Goal: Task Accomplishment & Management: Manage account settings

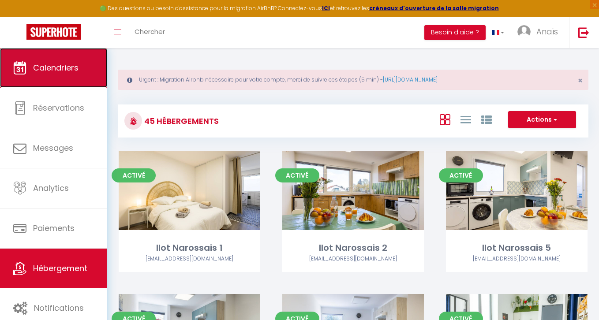
click at [58, 71] on span "Calendriers" at bounding box center [55, 67] width 45 height 11
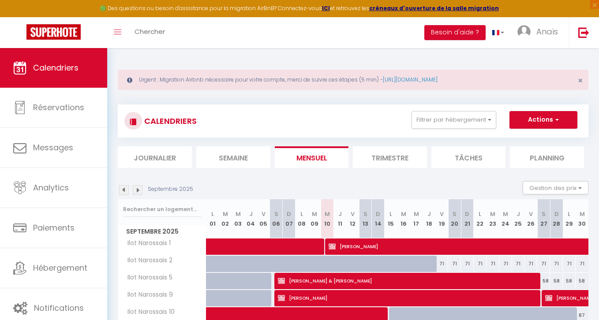
click at [121, 187] on img at bounding box center [124, 190] width 10 height 10
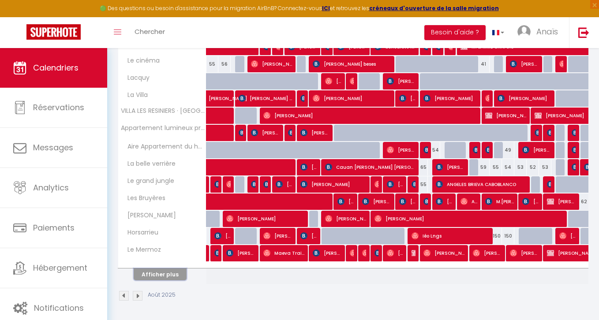
click at [170, 272] on button "Afficher plus" at bounding box center [160, 275] width 53 height 12
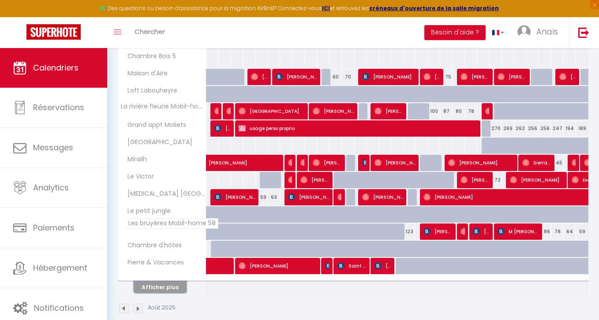
scroll to position [664, 0]
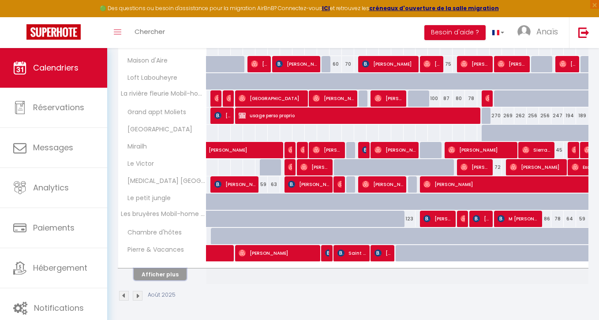
click at [168, 276] on button "Afficher plus" at bounding box center [160, 275] width 53 height 12
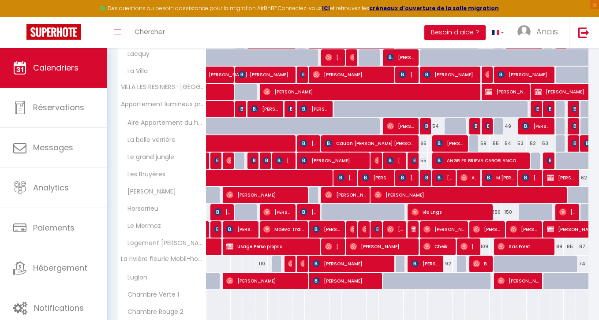
scroll to position [330, 0]
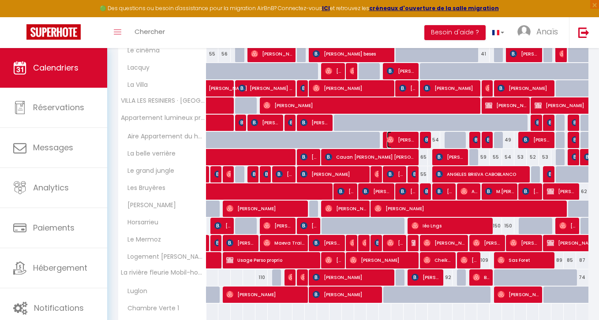
click at [396, 138] on span "Frederic Simoens" at bounding box center [401, 139] width 29 height 17
select select "OK"
select select "0"
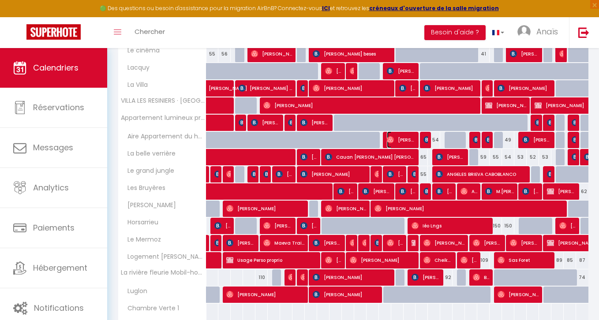
select select "1"
select select
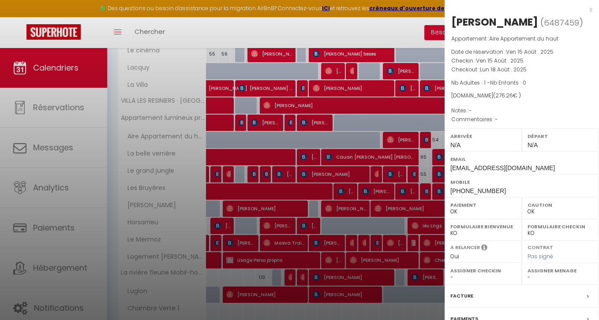
click at [305, 190] on div at bounding box center [299, 160] width 599 height 320
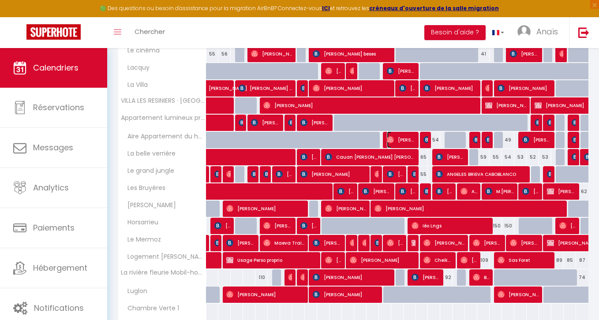
click at [402, 135] on span "Frederic Simoens" at bounding box center [401, 139] width 29 height 17
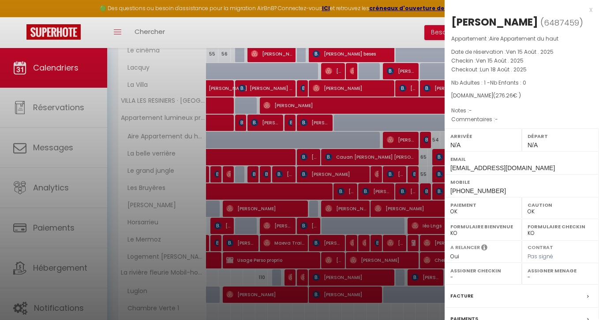
click at [402, 134] on div at bounding box center [299, 160] width 599 height 320
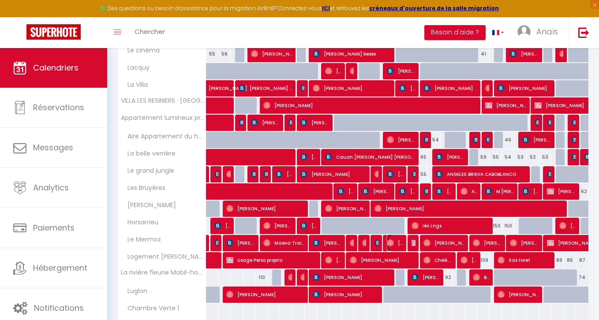
click at [397, 241] on span "Waïl Benaceur" at bounding box center [395, 243] width 16 height 17
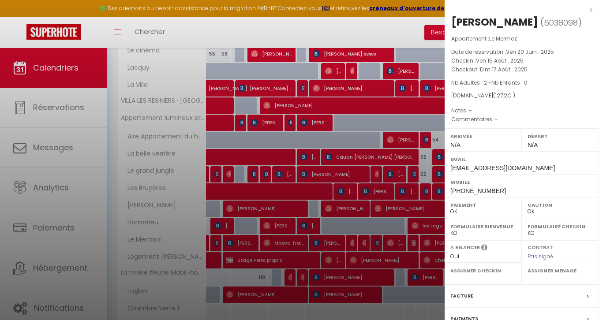
click at [397, 241] on div at bounding box center [299, 160] width 599 height 320
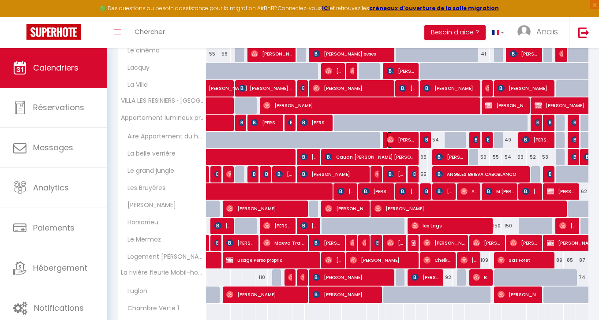
click at [395, 145] on span "Frederic Simoens" at bounding box center [401, 139] width 29 height 17
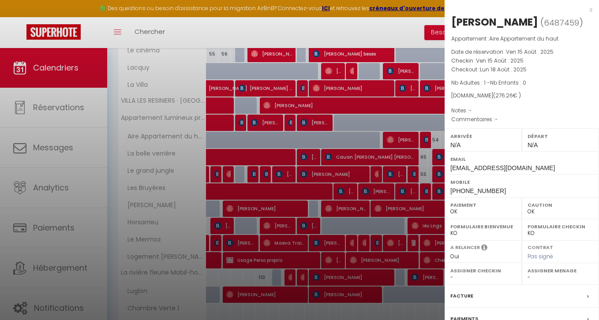
click at [227, 209] on div at bounding box center [299, 160] width 599 height 320
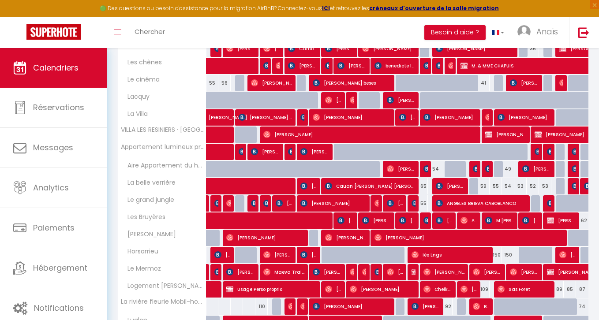
scroll to position [298, 0]
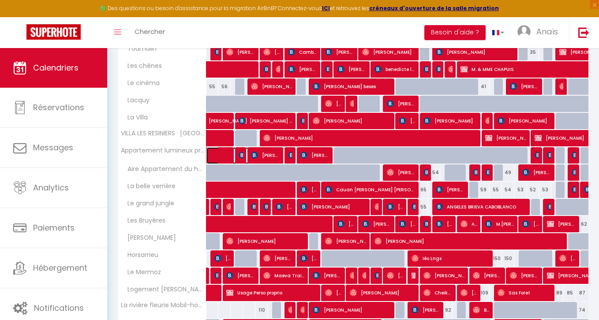
click at [223, 159] on span at bounding box center [234, 155] width 41 height 17
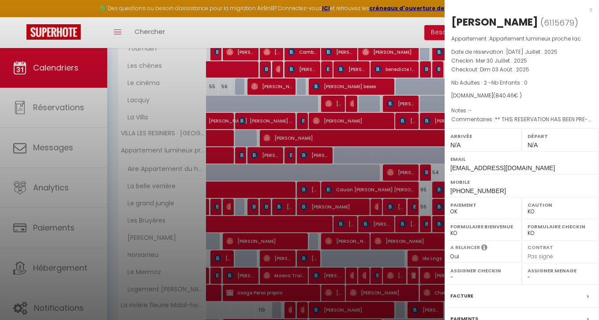
click at [223, 159] on div at bounding box center [299, 160] width 599 height 320
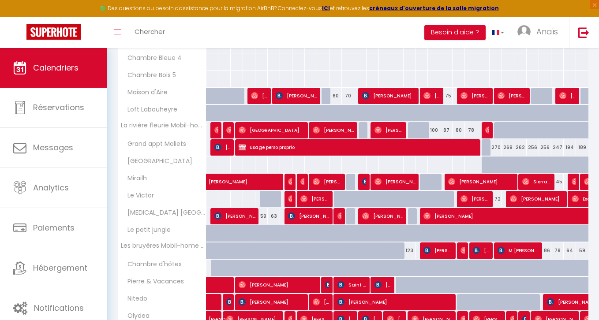
scroll to position [638, 0]
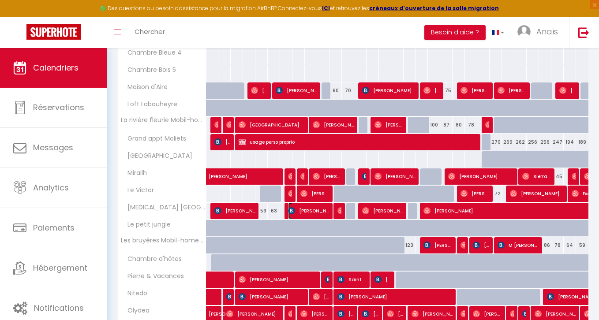
click at [296, 209] on span "Elisabeth DANIEL CHEIKH" at bounding box center [308, 210] width 41 height 17
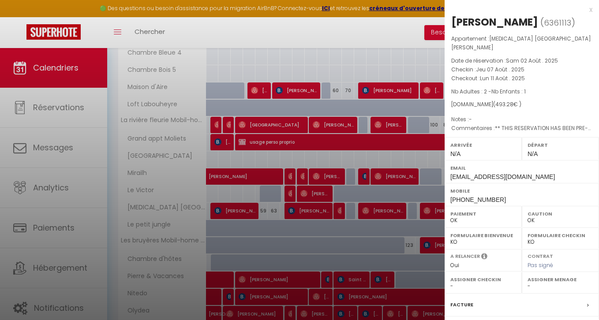
click at [306, 182] on div at bounding box center [299, 160] width 599 height 320
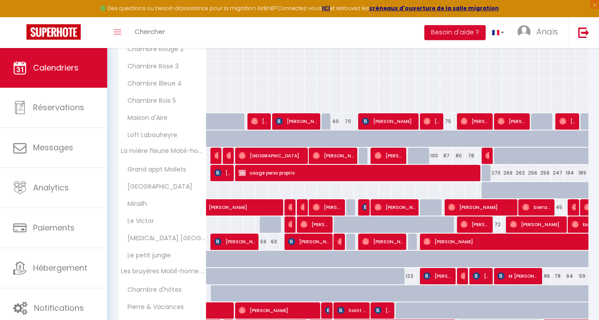
scroll to position [622, 0]
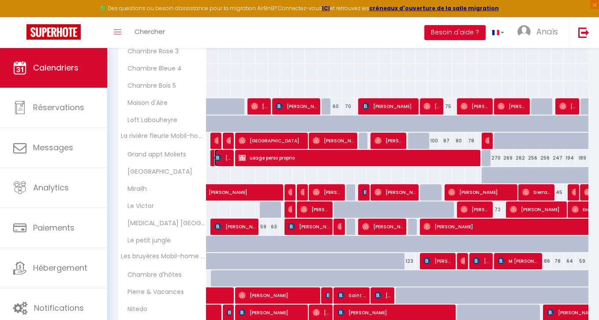
click at [224, 156] on span "PATRICIA ARANZABAL" at bounding box center [222, 157] width 16 height 17
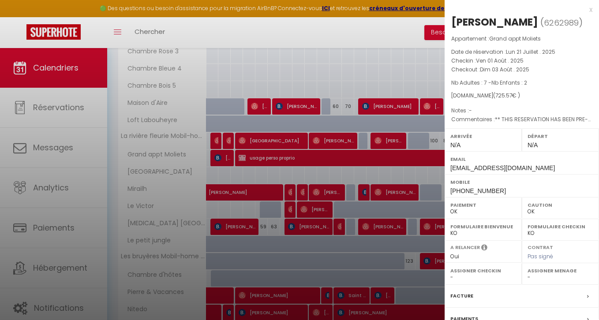
click at [157, 205] on div at bounding box center [299, 160] width 599 height 320
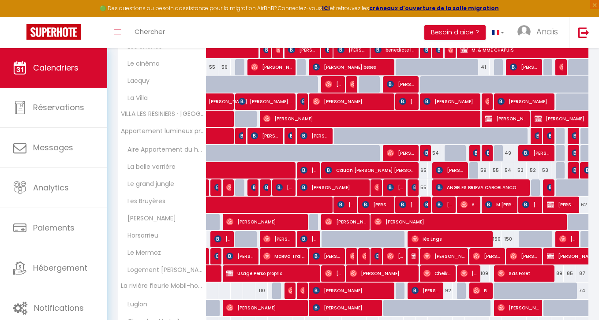
scroll to position [296, 0]
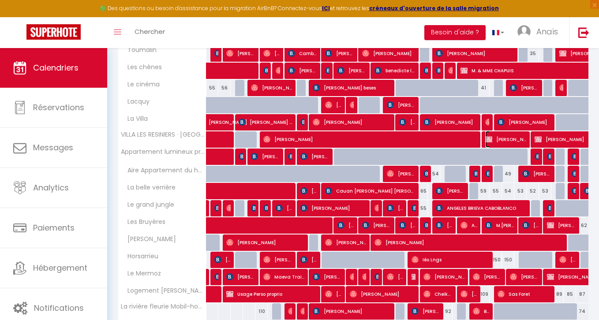
click at [512, 143] on span "Florence PORTAL" at bounding box center [505, 139] width 41 height 17
select select "KO"
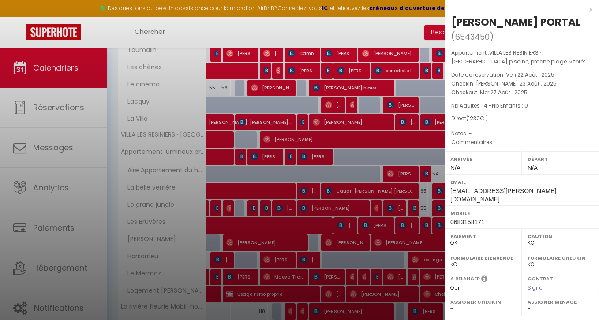
drag, startPoint x: 366, startPoint y: 149, endPoint x: 141, endPoint y: 118, distance: 227.5
click at [366, 149] on div at bounding box center [299, 160] width 599 height 320
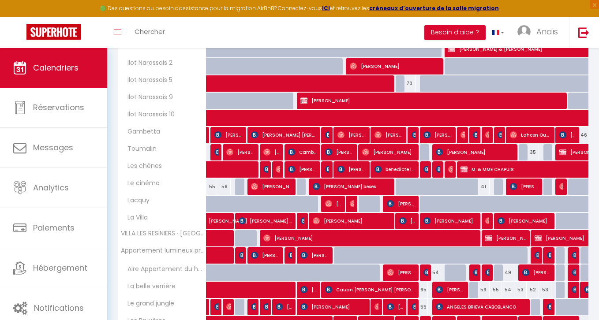
scroll to position [0, 0]
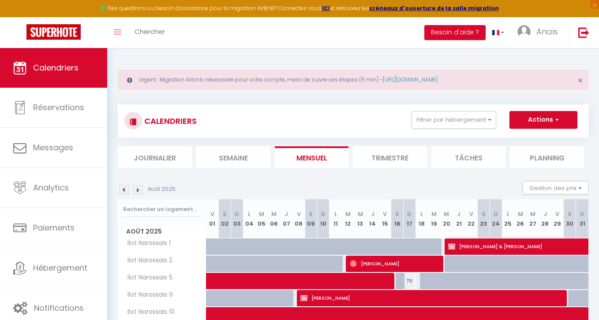
click at [135, 188] on img at bounding box center [138, 190] width 10 height 10
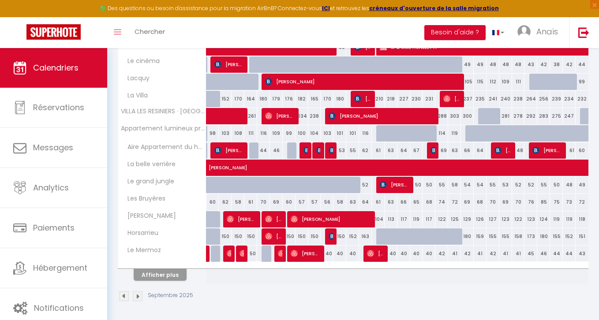
scroll to position [320, 0]
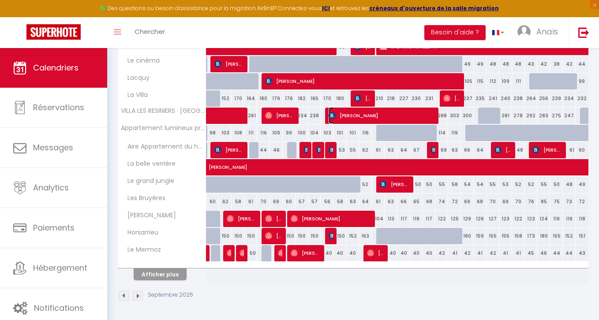
click at [361, 116] on span "Camille Anciaux" at bounding box center [382, 115] width 107 height 17
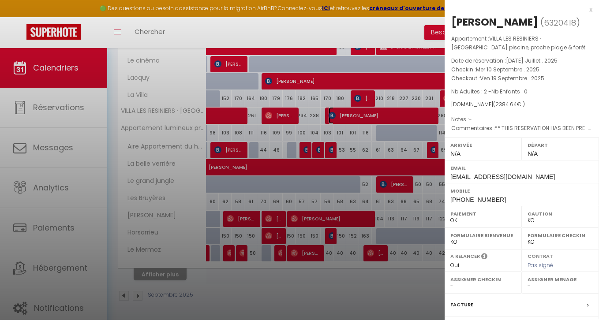
scroll to position [100, 0]
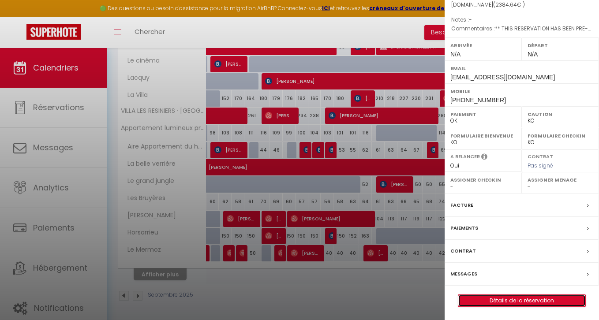
click at [500, 303] on link "Détails de la réservation" at bounding box center [521, 300] width 127 height 11
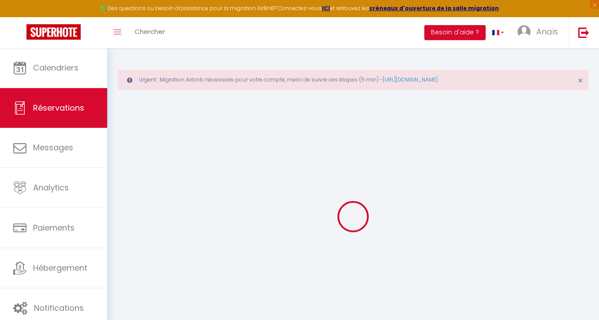
select select
checkbox input "false"
select select
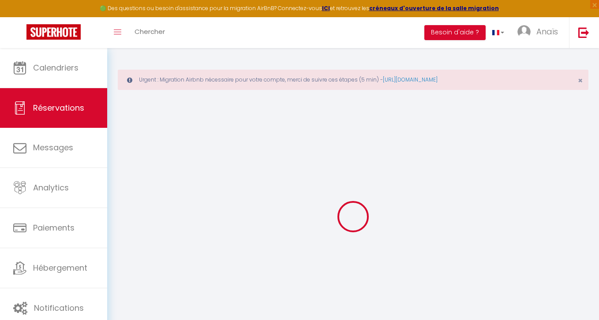
checkbox input "false"
type textarea "** THIS RESERVATION HAS BEEN PRE-PAID ** BOOKING NOTE : Payment charge is EUR 3…"
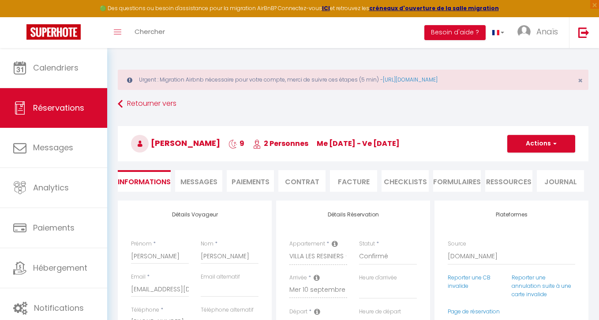
type input "450"
type input "103.68"
select select
checkbox input "false"
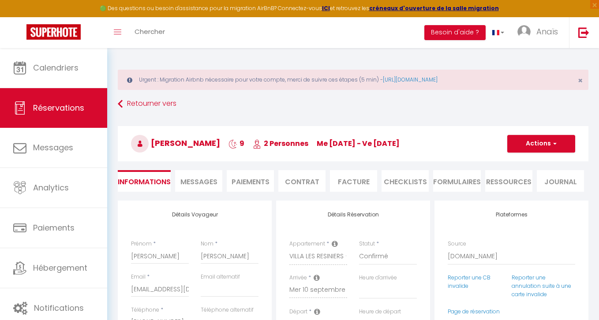
select select
click at [252, 176] on li "Paiements" at bounding box center [250, 181] width 47 height 22
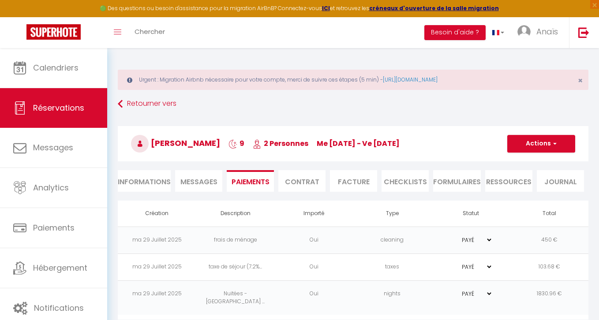
click at [205, 184] on span "Messages" at bounding box center [198, 182] width 37 height 10
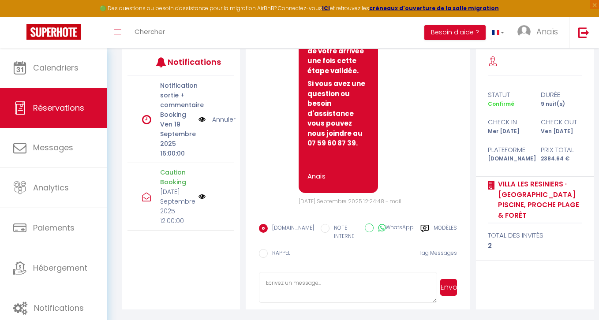
scroll to position [95, 0]
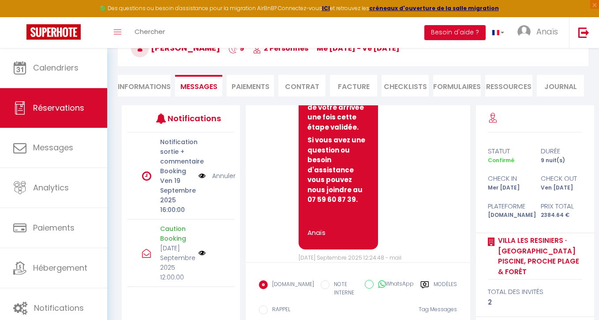
click at [138, 90] on li "Informations" at bounding box center [144, 86] width 53 height 22
select select
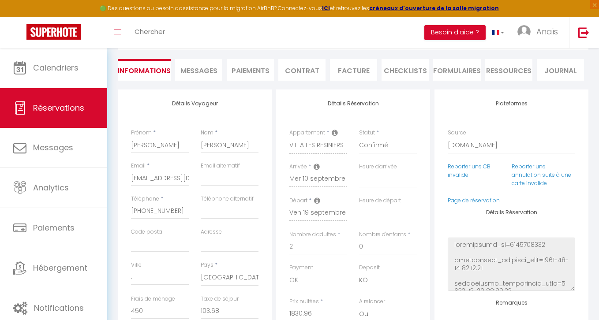
scroll to position [112, 0]
select select
checkbox input "false"
select select
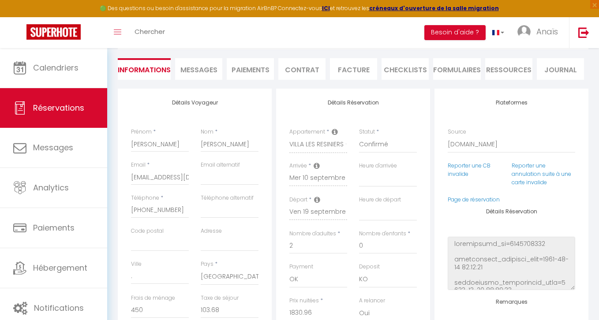
select select
checkbox input "false"
click at [265, 67] on li "Paiements" at bounding box center [250, 69] width 47 height 22
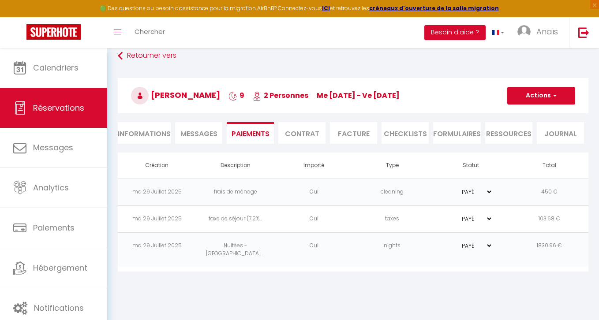
scroll to position [48, 0]
click at [540, 98] on button "Actions" at bounding box center [541, 96] width 68 height 18
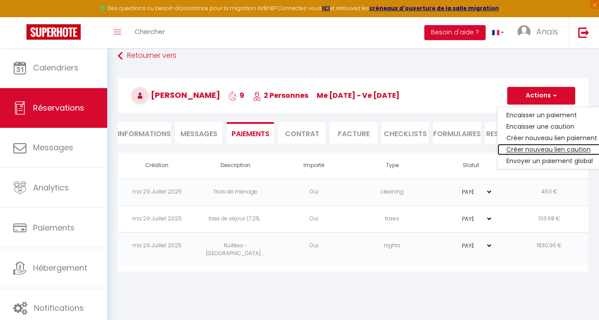
click at [543, 150] on link "Créer nouveau lien caution" at bounding box center [551, 149] width 108 height 11
select select "nights"
type input "cancia.337635@guest.booking.com"
select select "15036"
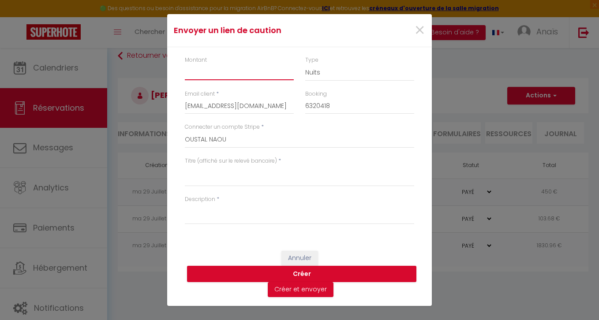
click at [233, 72] on input "Montant" at bounding box center [239, 72] width 109 height 16
type input "500"
click at [334, 68] on select "Nuits Frais de ménage Taxe de séjour Autre" at bounding box center [359, 72] width 109 height 17
select select "other"
click at [305, 64] on select "Nuits Frais de ménage Taxe de séjour Autre" at bounding box center [359, 72] width 109 height 17
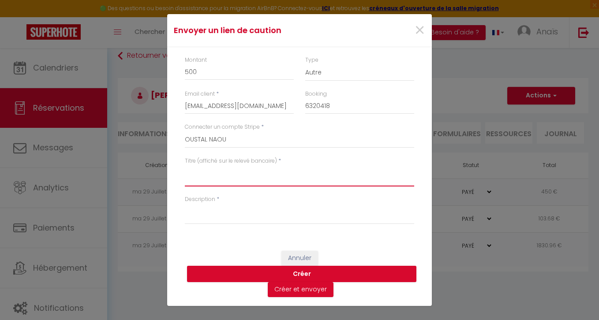
click at [222, 182] on textarea "Titre (affiché sur le relevé bancaire)" at bounding box center [299, 175] width 229 height 21
type textarea "Lien de caution"
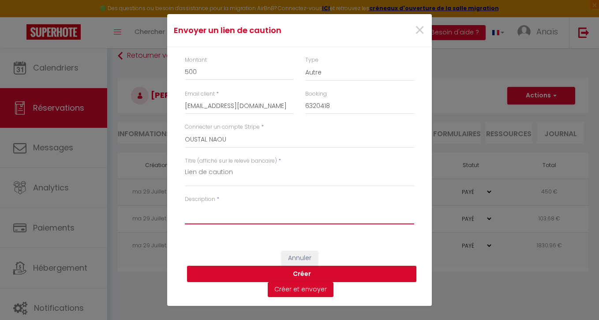
click at [216, 224] on textarea "Description" at bounding box center [299, 213] width 229 height 21
drag, startPoint x: 212, startPoint y: 209, endPoint x: 130, endPoint y: 207, distance: 82.1
click at [130, 208] on div "Envoyer un lien de caution × Montant 500 Type Nuits Frais de ménage Taxe de séj…" at bounding box center [299, 160] width 599 height 320
click at [225, 209] on textarea "Caution" at bounding box center [299, 213] width 229 height 21
type textarea "Caution de 500€ Villa les Résiniers"
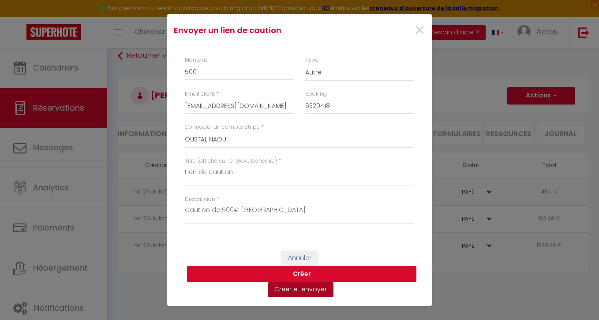
click at [291, 292] on button "Créer et envoyer" at bounding box center [301, 289] width 66 height 15
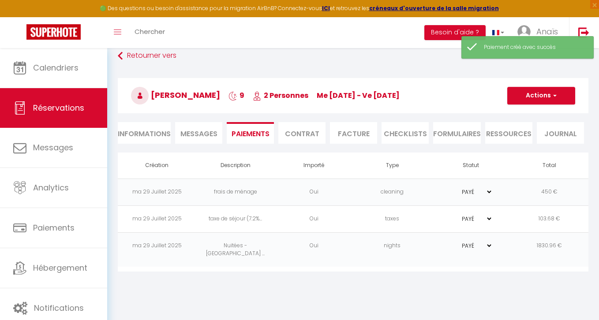
select select "fr"
type input "cancia.337635@guest.booking.com"
type input "Demande de dépôt"
type textarea "Bonjour, Nous vous invitons à cliquer sur le lien ci-dessous pour effectuer le …"
select select "0"
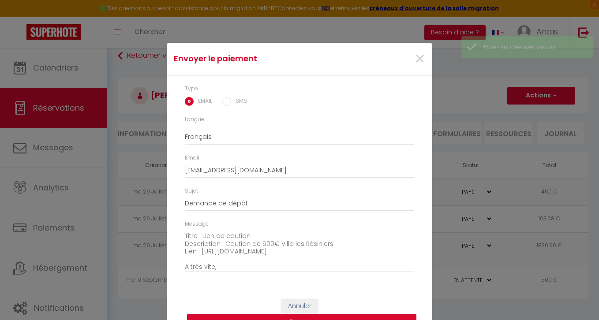
scroll to position [54, 0]
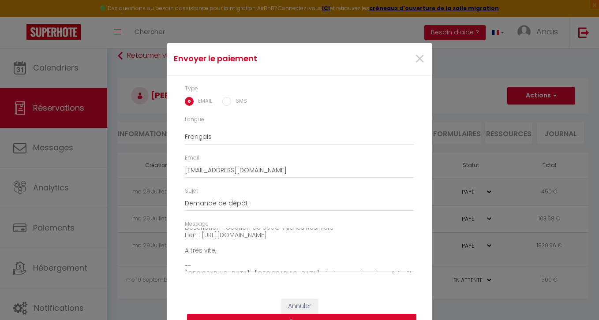
click at [278, 315] on button "Envoyer" at bounding box center [301, 322] width 229 height 17
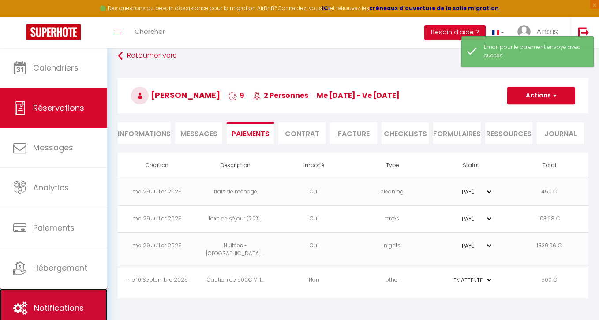
click at [71, 299] on link "Notifications" at bounding box center [53, 308] width 107 height 40
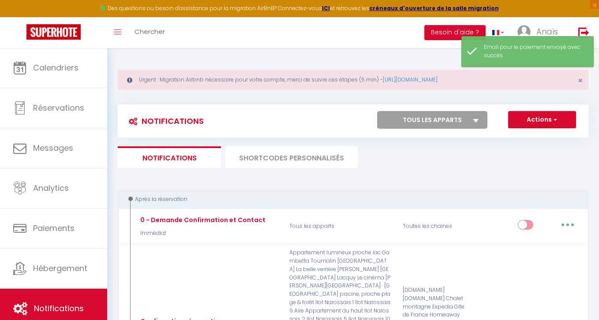
click at [288, 161] on li "SHORTCODES PERSONNALISÉS" at bounding box center [291, 157] width 132 height 22
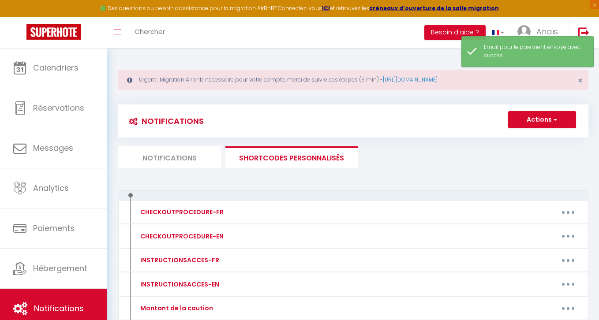
click at [188, 152] on li "Notifications" at bounding box center [169, 157] width 103 height 22
select select
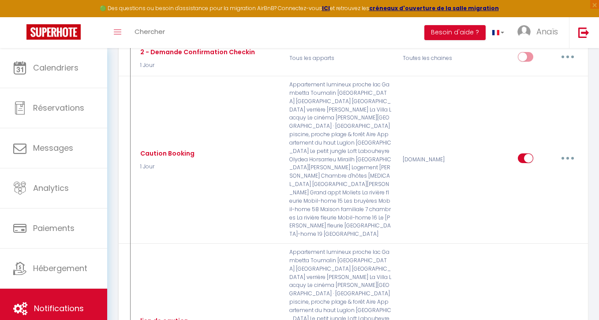
scroll to position [1004, 0]
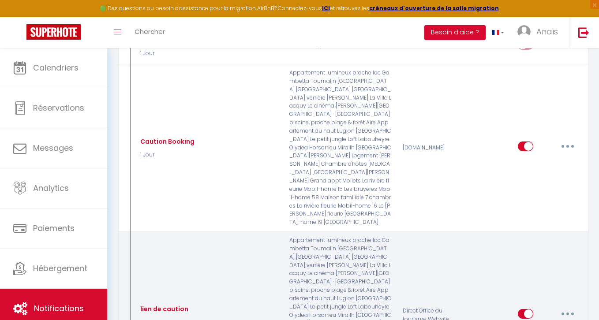
click at [562, 307] on button "button" at bounding box center [567, 314] width 25 height 14
type input "lien de caution"
select select "1 Jour"
select select
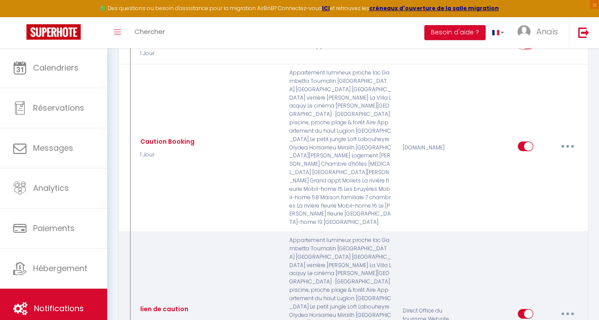
checkbox input "true"
checkbox input "false"
radio input "true"
type input "Voici le lien pour votre caution"
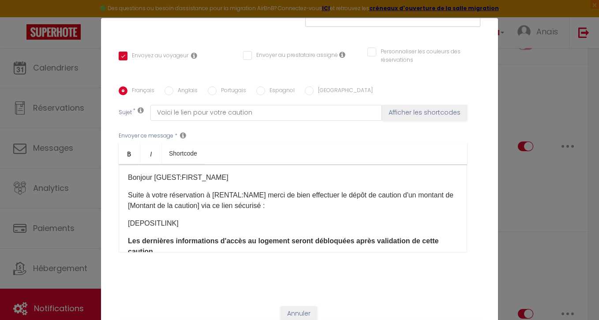
scroll to position [1, 0]
drag, startPoint x: 179, startPoint y: 225, endPoint x: 124, endPoint y: 223, distance: 54.7
click at [124, 224] on div "Bonjour [GUEST:FIRST_NAME] Suite à votre réservation à [RENTAL:NAME] merci de b…" at bounding box center [293, 208] width 348 height 88
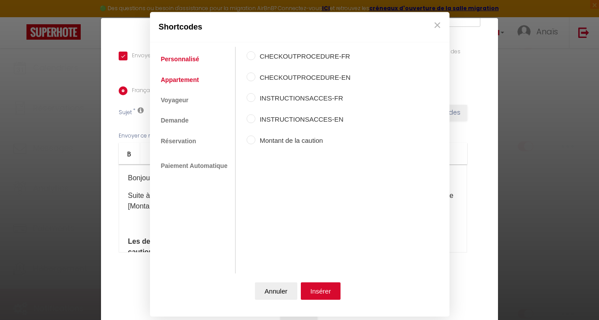
click at [175, 76] on link "Appartement" at bounding box center [180, 80] width 47 height 16
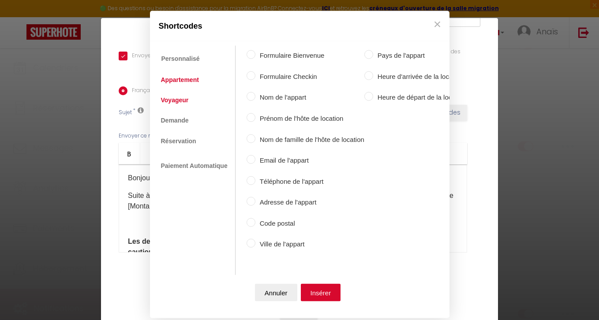
click at [170, 106] on link "Voyageur" at bounding box center [175, 100] width 37 height 16
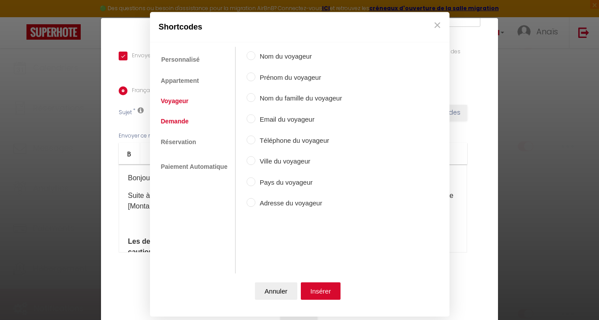
click at [168, 128] on link "Demande" at bounding box center [175, 122] width 37 height 16
click at [173, 141] on link "Réservation" at bounding box center [179, 142] width 44 height 16
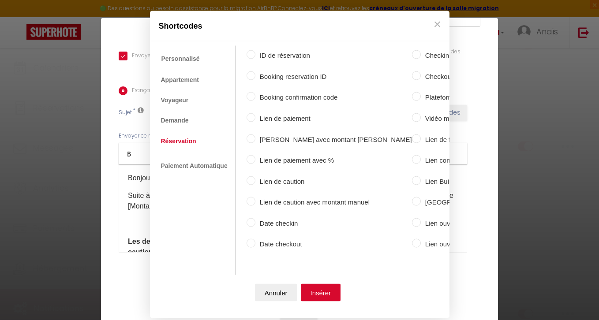
click at [255, 181] on label "Lien de caution" at bounding box center [333, 181] width 157 height 11
click at [254, 181] on input "Lien de caution" at bounding box center [250, 180] width 9 height 9
radio input "true"
click at [314, 288] on button "Insérer" at bounding box center [321, 293] width 40 height 18
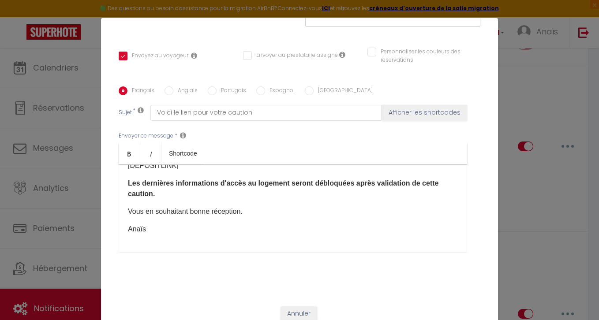
scroll to position [184, 0]
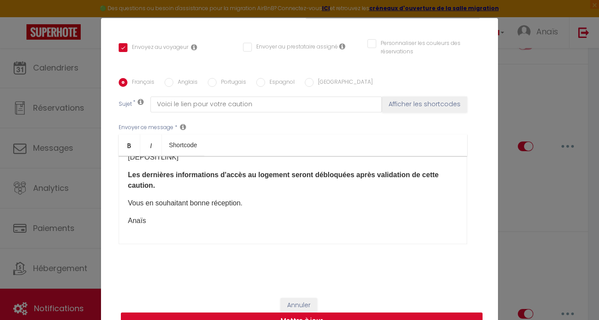
click at [267, 315] on button "Mettre à jour" at bounding box center [302, 321] width 362 height 17
checkbox input "true"
checkbox input "false"
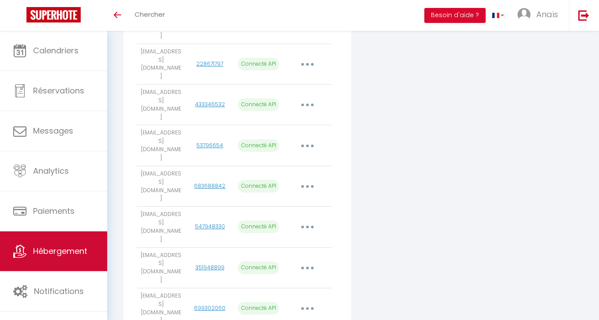
click at [56, 263] on link "Hébergement" at bounding box center [53, 252] width 107 height 40
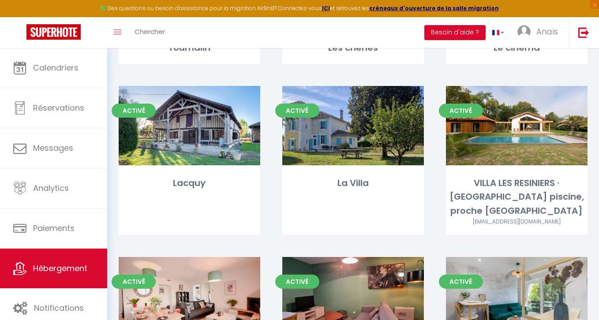
scroll to position [491, 0]
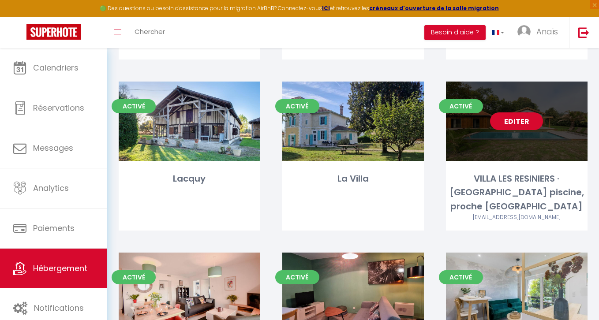
click at [522, 122] on link "Editer" at bounding box center [516, 121] width 53 height 18
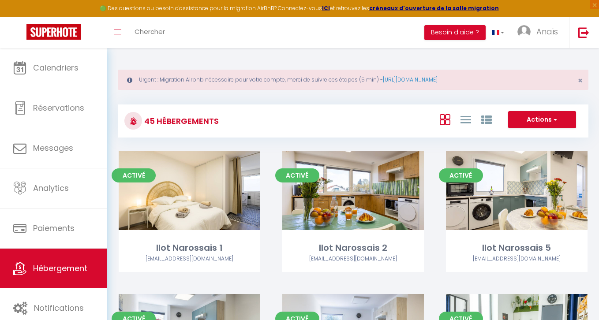
select select "3"
select select "2"
select select "1"
select select
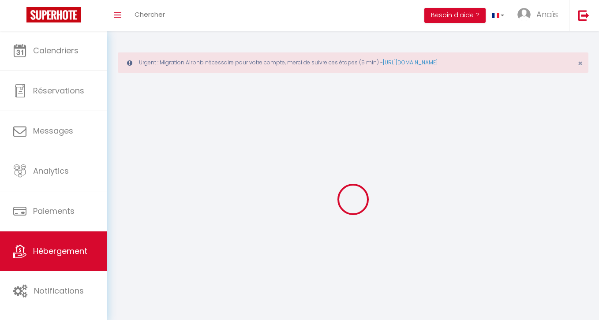
select select
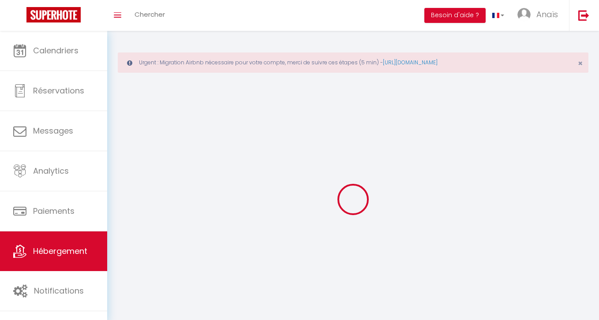
select select
checkbox input "false"
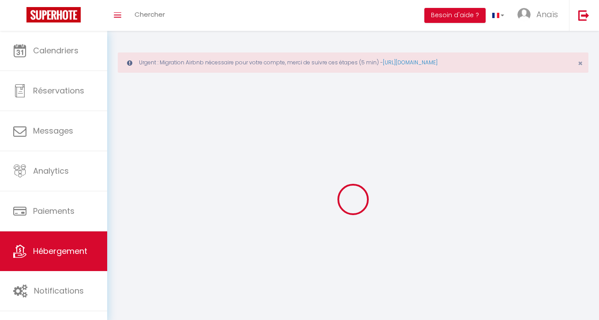
select select
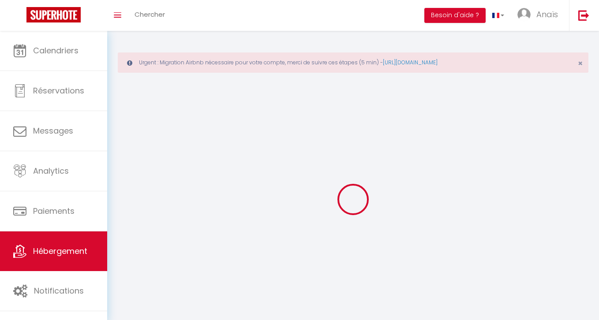
select select
checkbox input "false"
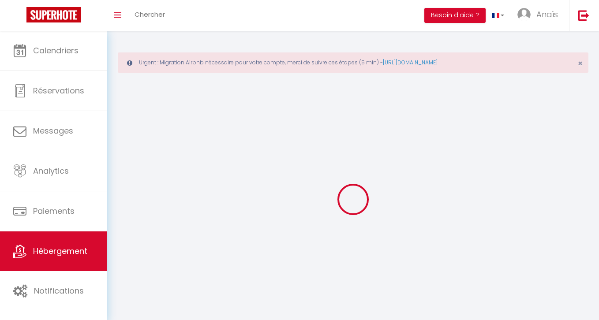
checkbox input "false"
select select
select select "28"
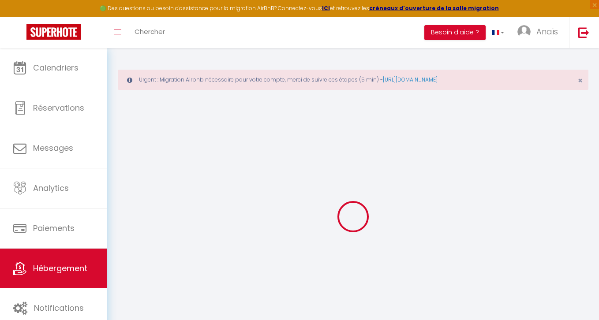
select select
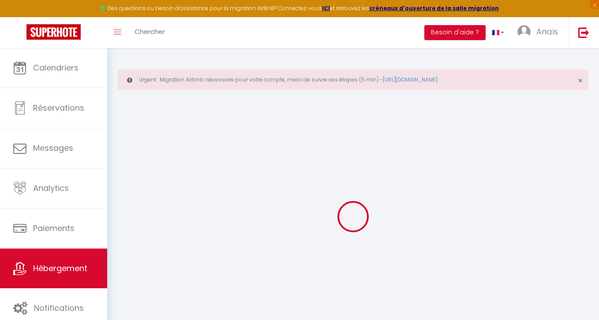
select select
checkbox input "false"
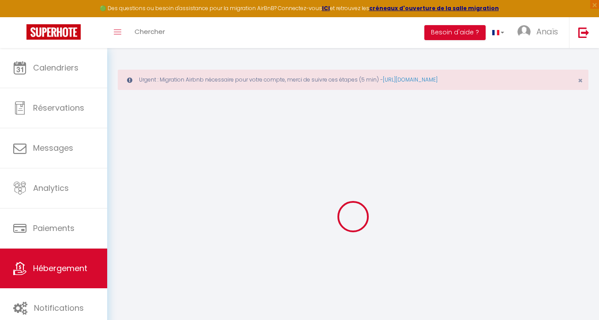
select select
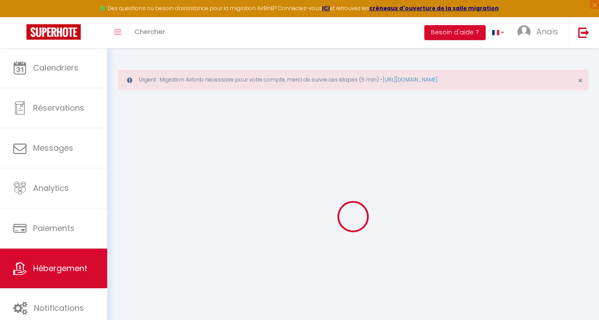
select select
checkbox input "false"
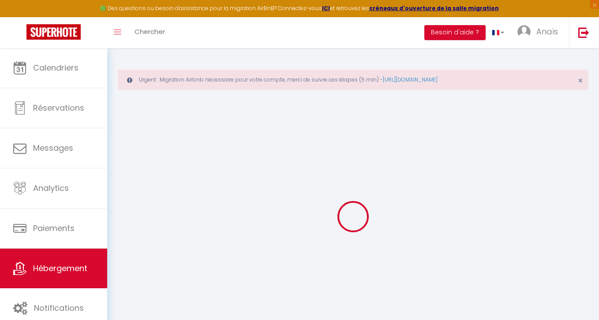
checkbox input "false"
select select
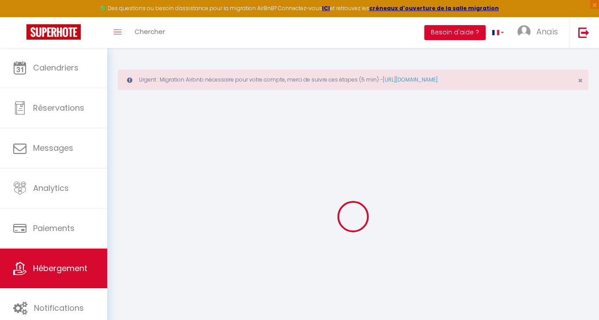
select select
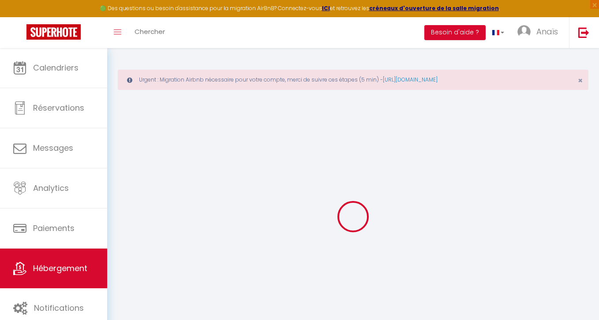
checkbox input "false"
select select
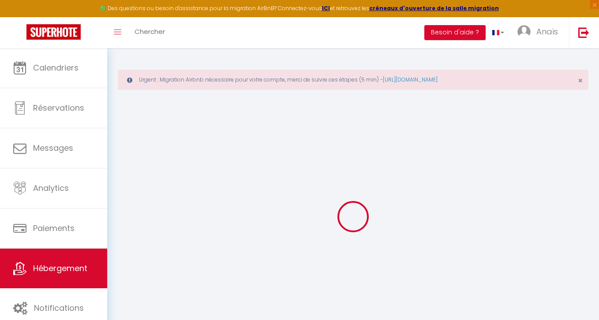
select select
type input "VILLA LES RESINIERS · [GEOGRAPHIC_DATA] piscine, proche [GEOGRAPHIC_DATA]"
type input "[PERSON_NAME]"
type input "SAULNIER"
type input "Chemin des Résiniers"
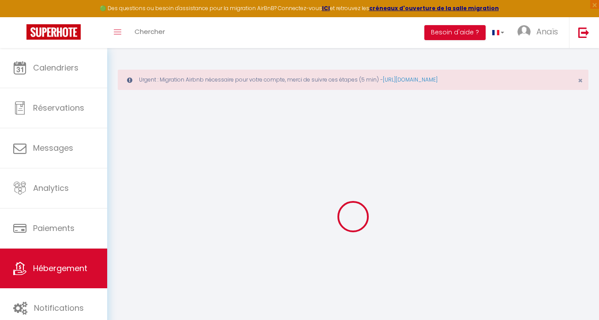
type input "40660"
type input "Moliets-et-Maa"
select select "houses"
select select "10"
select select "4"
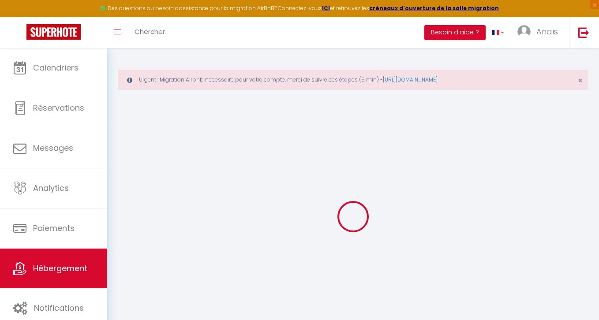
type input "788"
type input "450"
select select
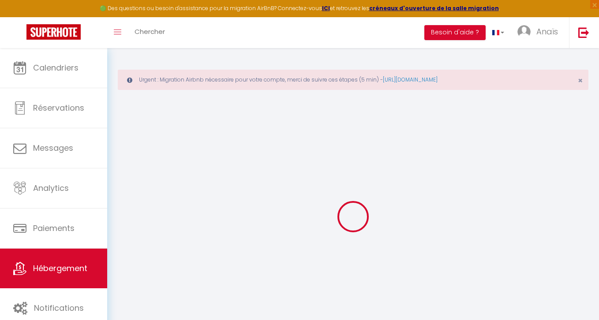
select select
type input "Chemin des Résiniers"
type input "40660"
type input "Moliets-et-Maa"
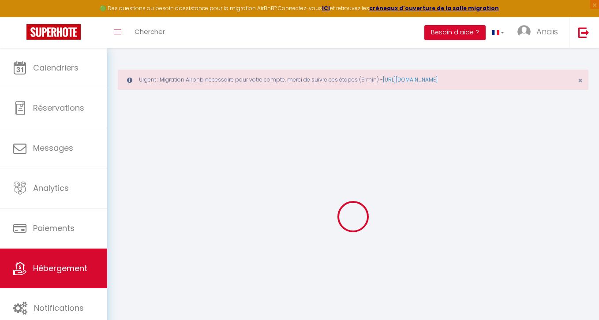
type input "[EMAIL_ADDRESS][DOMAIN_NAME]"
select select "15036"
checkbox input "false"
checkbox input "true"
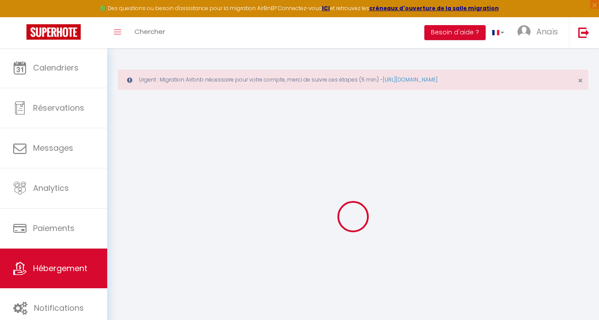
checkbox input "false"
type input "9.5"
type input "0"
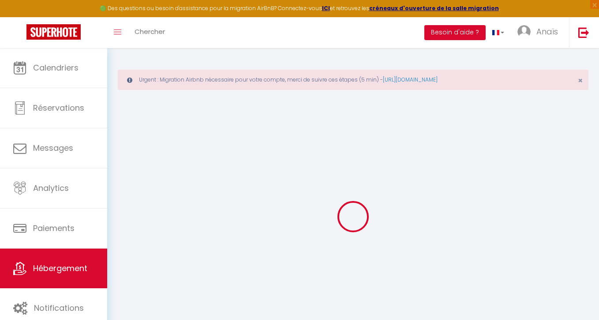
select select
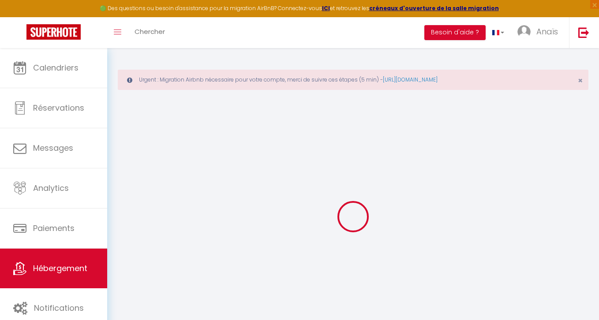
checkbox input "false"
checkbox input "true"
checkbox input "false"
select select
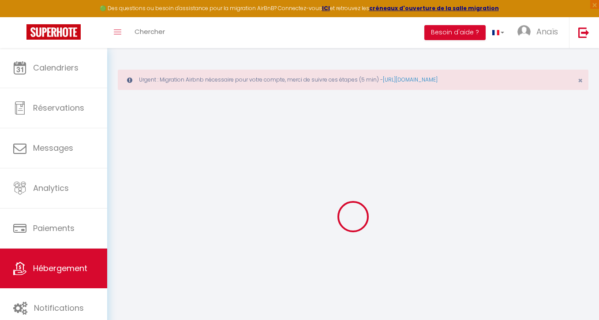
select select
checkbox input "false"
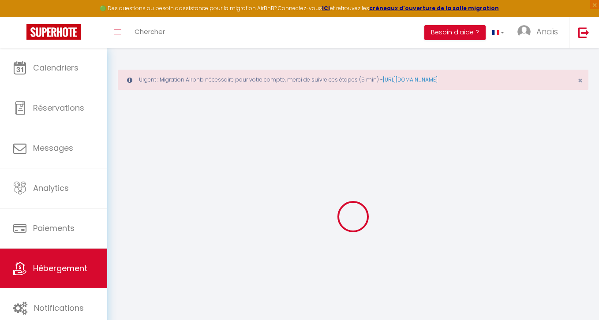
checkbox input "true"
checkbox input "false"
checkbox input "true"
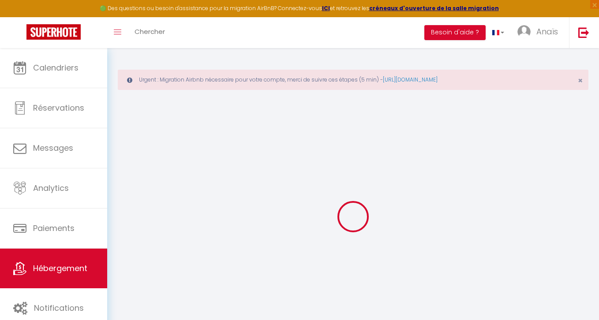
checkbox input "true"
checkbox input "false"
select select "villa"
select select "14:00"
select select
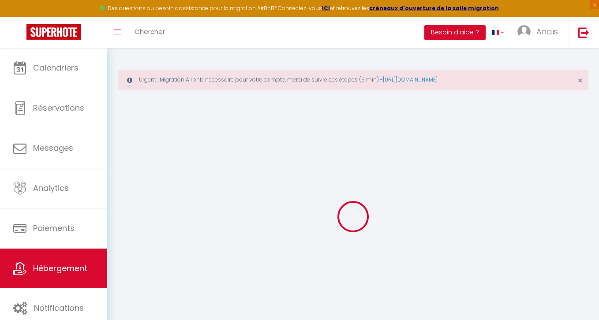
select select "11:00"
select select "30"
select select "120"
select select
checkbox input "false"
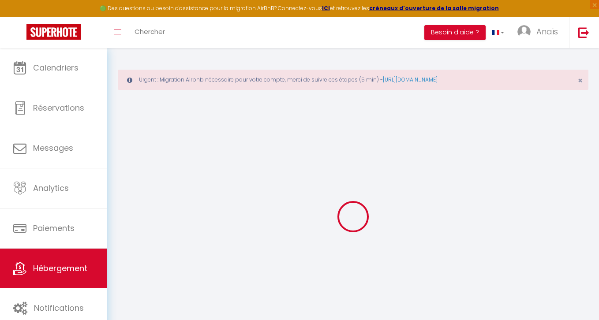
checkbox input "true"
checkbox input "false"
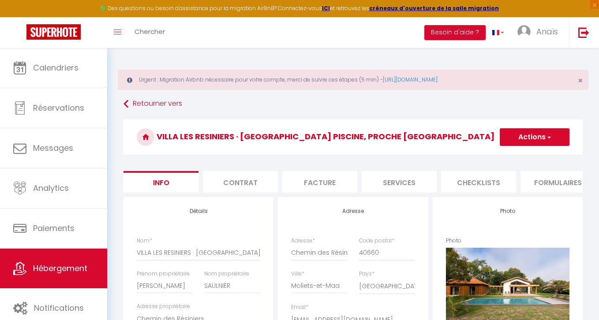
select select
checkbox input "false"
checkbox input "true"
checkbox input "false"
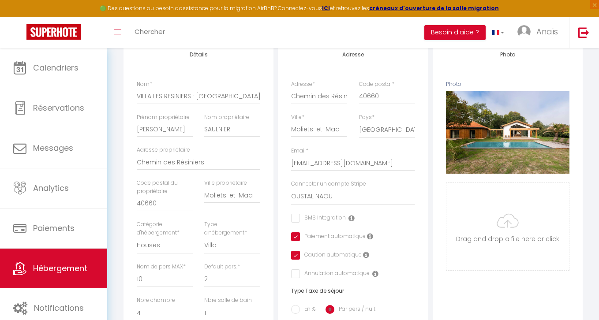
scroll to position [157, 0]
select select
checkbox input "false"
checkbox input "true"
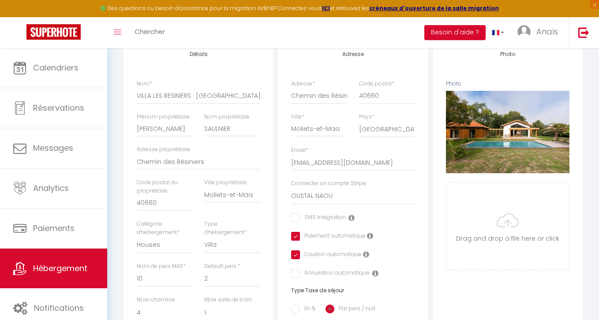
checkbox input "false"
